Goal: Information Seeking & Learning: Learn about a topic

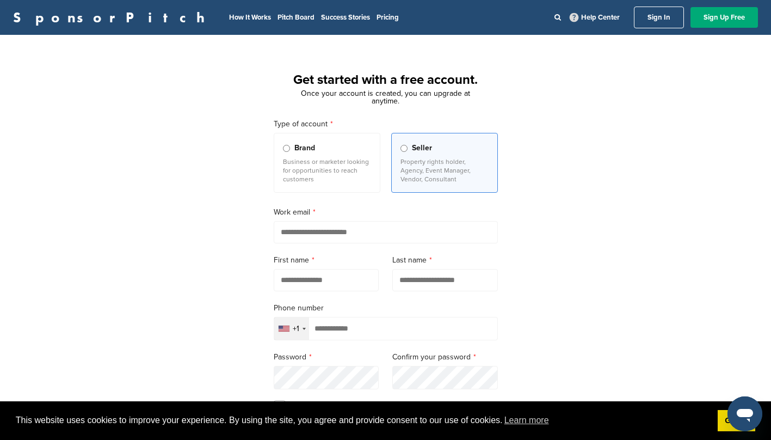
click at [310, 159] on p "Business or marketer looking for opportunities to reach customers" at bounding box center [327, 170] width 88 height 26
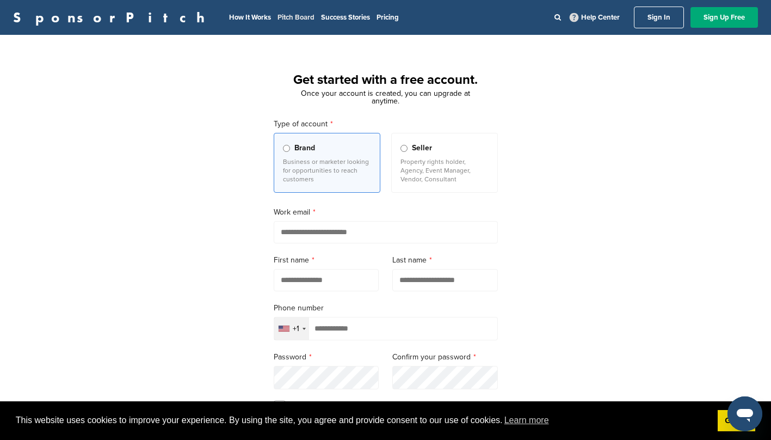
click at [277, 19] on link "Pitch Board" at bounding box center [295, 17] width 37 height 9
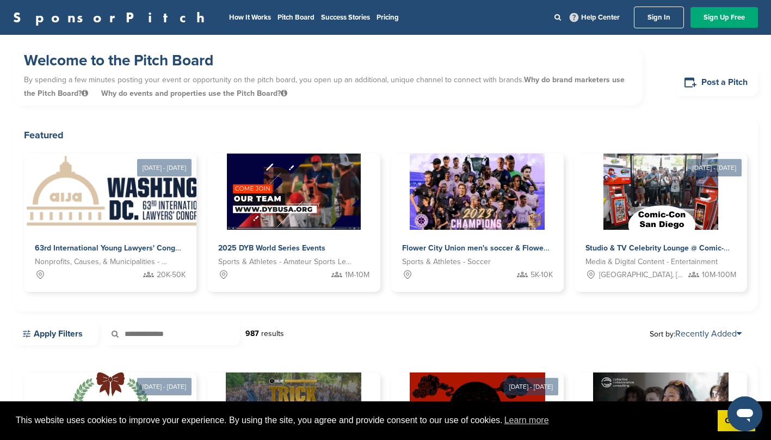
click at [321, 18] on link "Success Stories" at bounding box center [345, 17] width 49 height 9
